Goal: Information Seeking & Learning: Check status

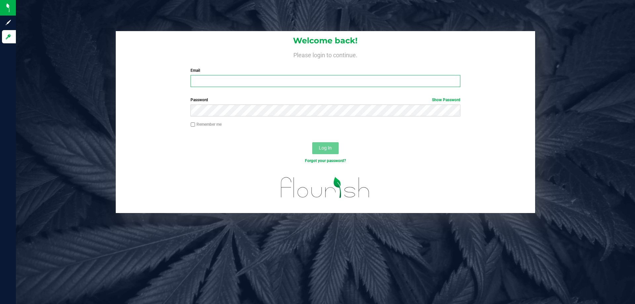
click at [249, 81] on input "Email" at bounding box center [324, 81] width 269 height 12
type input "b"
type input "[EMAIL_ADDRESS][DOMAIN_NAME]"
click at [312, 142] on button "Log In" at bounding box center [325, 148] width 26 height 12
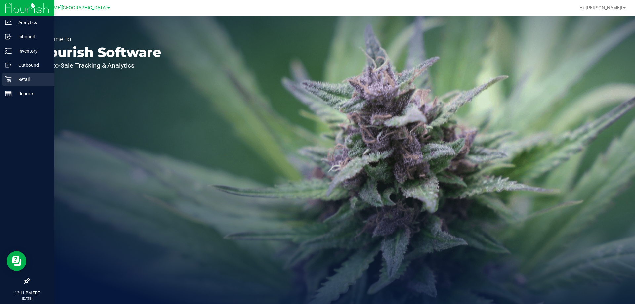
click at [34, 84] on div "Retail" at bounding box center [28, 79] width 52 height 13
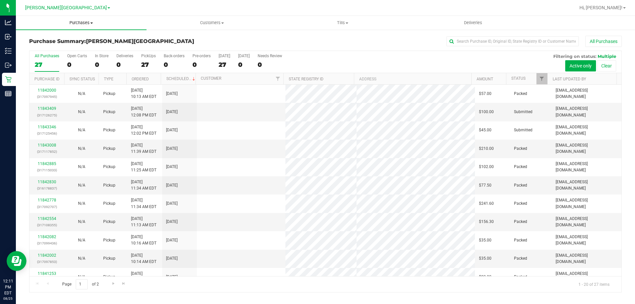
click at [82, 24] on span "Purchases" at bounding box center [81, 23] width 131 height 6
click at [70, 52] on li "All purchases" at bounding box center [81, 56] width 131 height 8
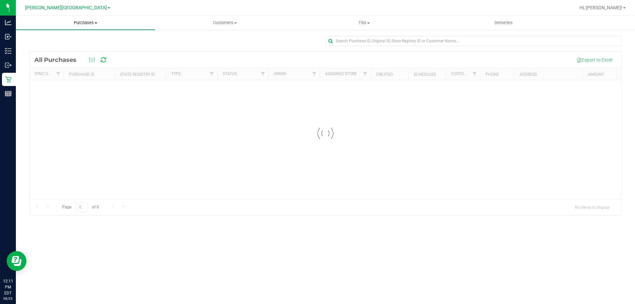
click at [87, 23] on span "Purchases" at bounding box center [85, 23] width 139 height 6
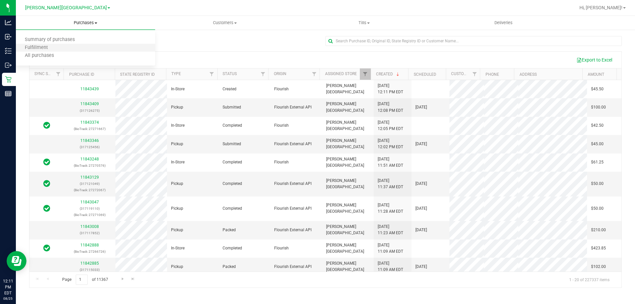
click at [65, 48] on li "Fulfillment" at bounding box center [85, 48] width 139 height 8
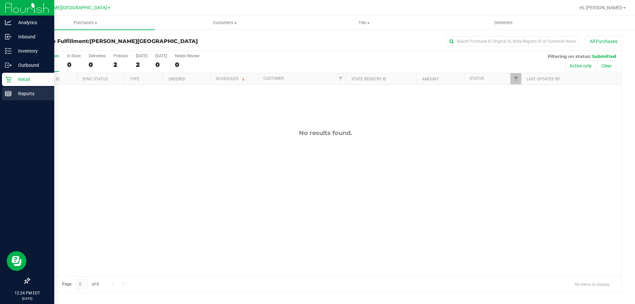
click at [10, 93] on line at bounding box center [8, 93] width 6 height 0
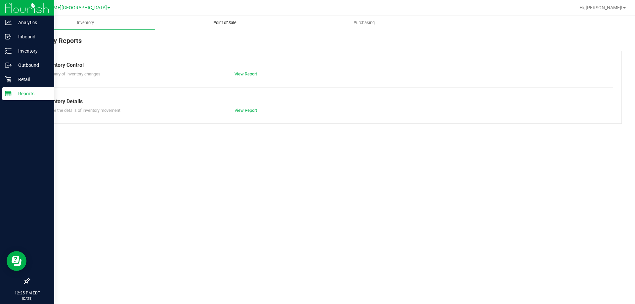
click at [218, 20] on span "Point of Sale" at bounding box center [224, 23] width 41 height 6
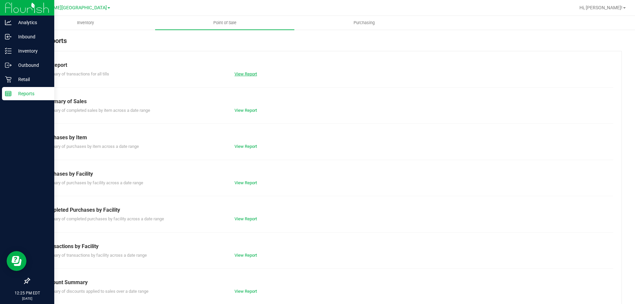
click at [237, 73] on link "View Report" at bounding box center [245, 73] width 22 height 5
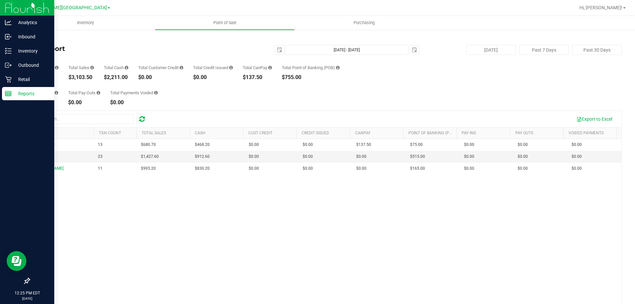
drag, startPoint x: 72, startPoint y: 82, endPoint x: 97, endPoint y: 81, distance: 25.1
click at [97, 81] on div "Total Pay-Ins $0.00 Total Pay-Outs $0.00 Total Payments Voided $0.00" at bounding box center [325, 92] width 592 height 25
drag, startPoint x: 69, startPoint y: 75, endPoint x: 100, endPoint y: 76, distance: 30.7
click at [100, 76] on div "Transactions 47 Total Sales $3,103.50 Total Cash $2,211.00 Total Customer Credi…" at bounding box center [325, 67] width 592 height 25
drag, startPoint x: 165, startPoint y: 158, endPoint x: 140, endPoint y: 159, distance: 24.8
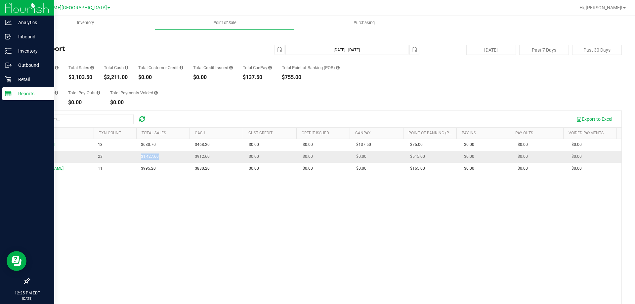
click at [140, 159] on td "$1,427.60" at bounding box center [164, 157] width 54 height 12
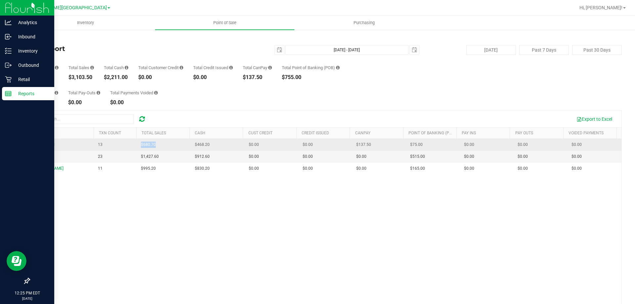
drag, startPoint x: 131, startPoint y: 144, endPoint x: 159, endPoint y: 140, distance: 28.3
click at [159, 140] on tr "MITSUBISHI 13 $680.70 $468.20 $0.00 $0.00 $0.00 $137.50 $0.00 $75.00 $0.00 $0.0…" at bounding box center [325, 145] width 592 height 12
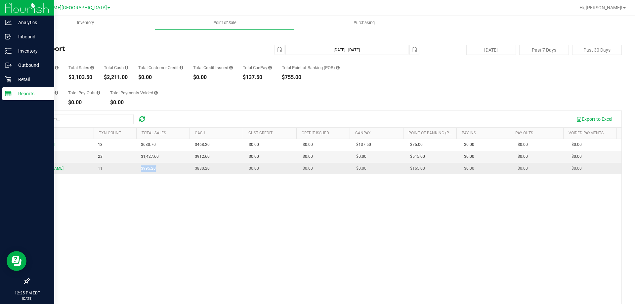
drag, startPoint x: 136, startPoint y: 171, endPoint x: 170, endPoint y: 170, distance: 34.0
click at [168, 170] on td "$995.20" at bounding box center [164, 169] width 54 height 12
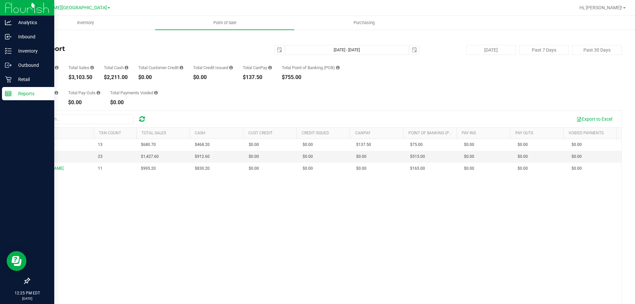
click at [214, 214] on div "MITSUBISHI 13 $680.70 $468.20 $0.00 $0.00 $0.00 $137.50 $0.00 $75.00 $0.00 $0.0…" at bounding box center [325, 234] width 592 height 191
click at [6, 79] on icon at bounding box center [8, 79] width 7 height 7
